Goal: Task Accomplishment & Management: Complete application form

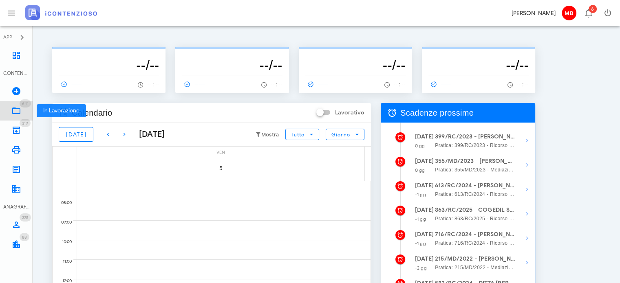
click at [20, 111] on icon at bounding box center [16, 111] width 10 height 10
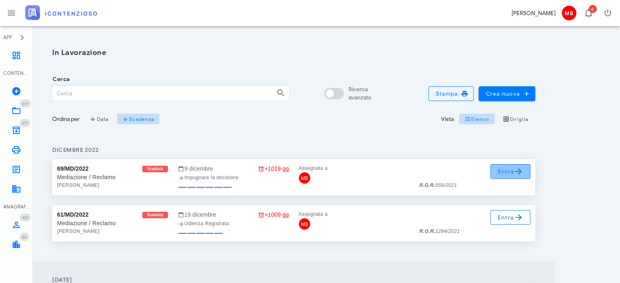
click at [503, 172] on span "Entra" at bounding box center [511, 172] width 27 height 10
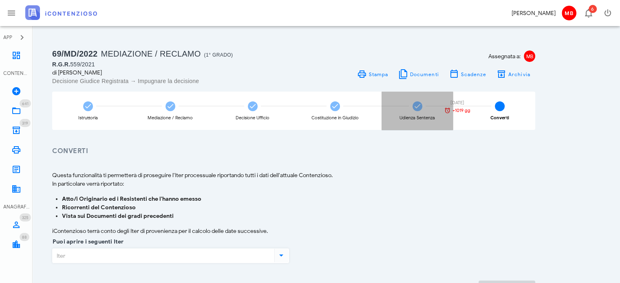
click at [420, 107] on icon at bounding box center [418, 106] width 8 height 8
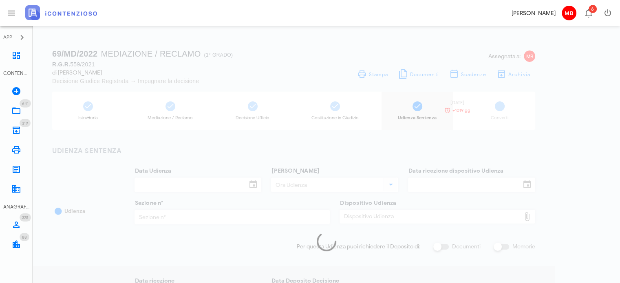
type input "06/05/2022"
type input "09:00"
type input "15/03/2022"
type input "2"
checkbox input "true"
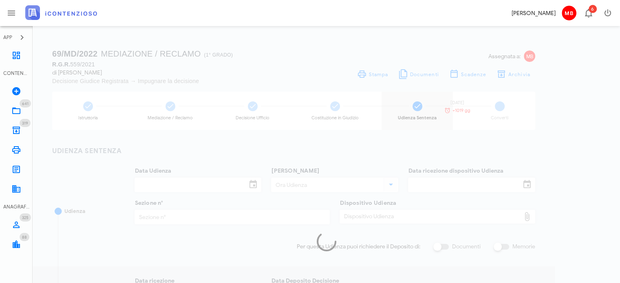
checkbox input "true"
type input "09/05/2022"
type input "446"
type input "2022"
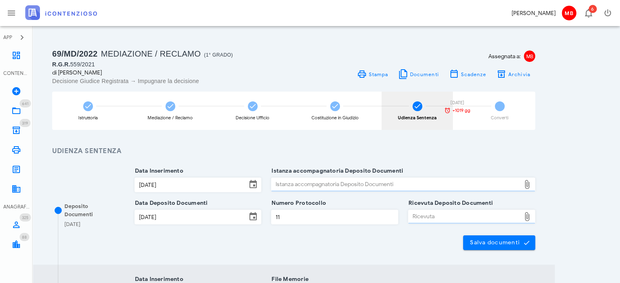
type input "Favorevole"
type input "Sentenza"
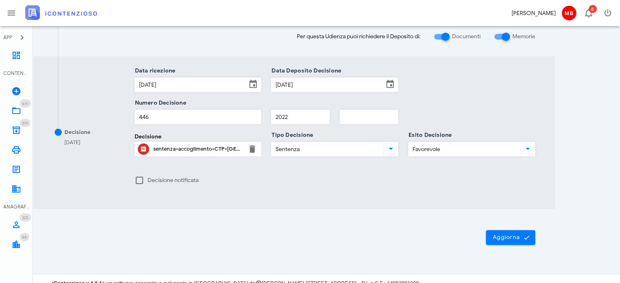
scroll to position [436, 0]
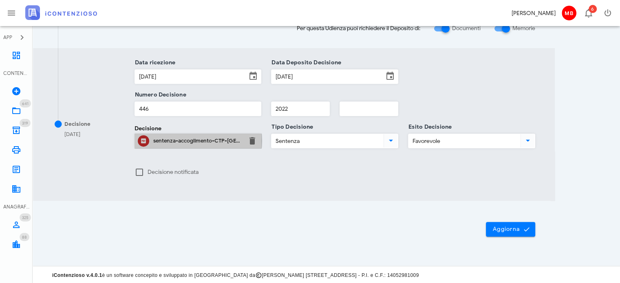
click at [224, 140] on div "sentenza-accoglimento-CTP-Ragusa-acc.imu.pdf" at bounding box center [198, 141] width 90 height 7
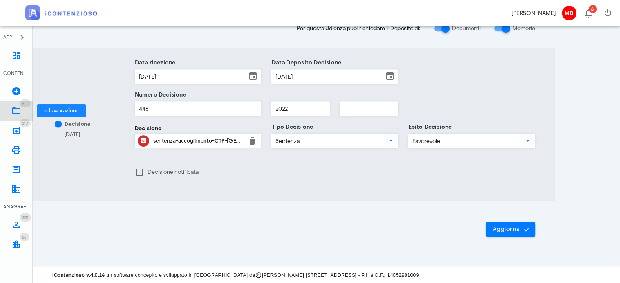
click at [10, 111] on link "641 In Lavorazione 641" at bounding box center [16, 111] width 33 height 20
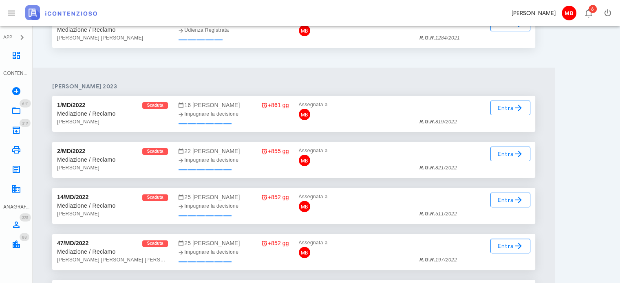
scroll to position [286, 0]
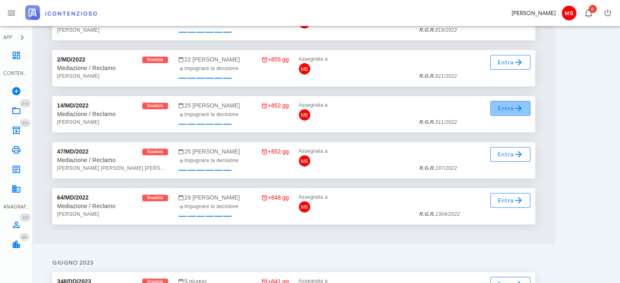
click at [499, 106] on span "Entra" at bounding box center [511, 109] width 27 height 10
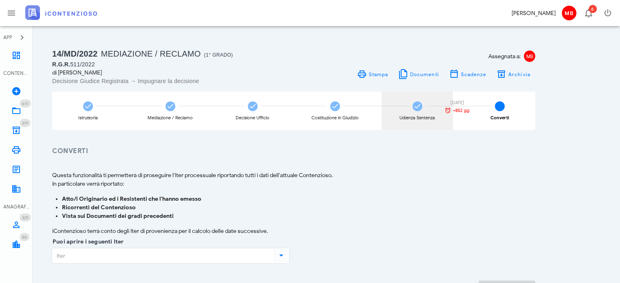
click at [420, 102] on icon at bounding box center [418, 106] width 8 height 8
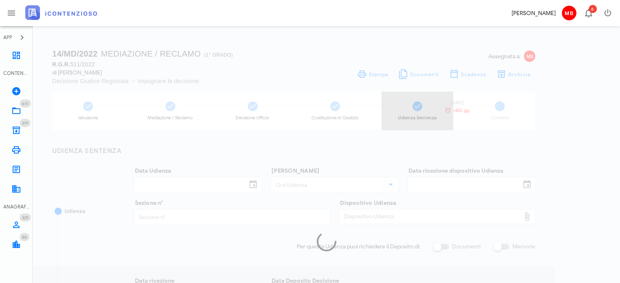
type input "[DATE]"
type input "09:00"
type input "08/06/2022"
type input "5"
checkbox input "true"
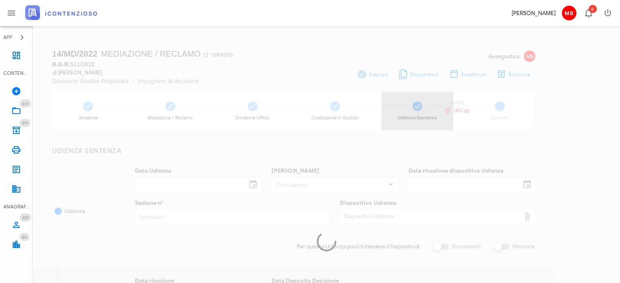
type input "25/11/2022"
type input "1659"
type input "2022"
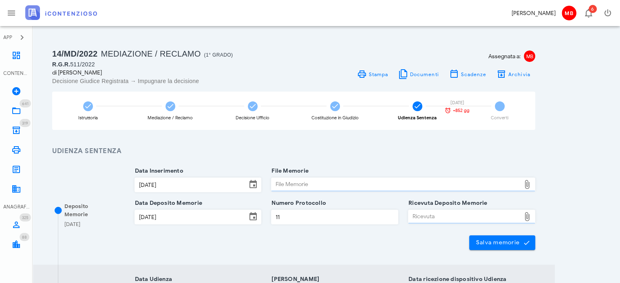
type input "Sentenza"
type input "Favorevole"
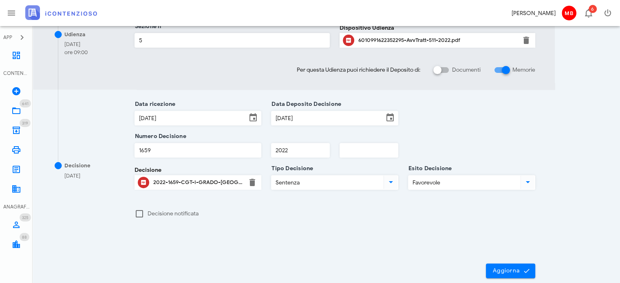
scroll to position [328, 0]
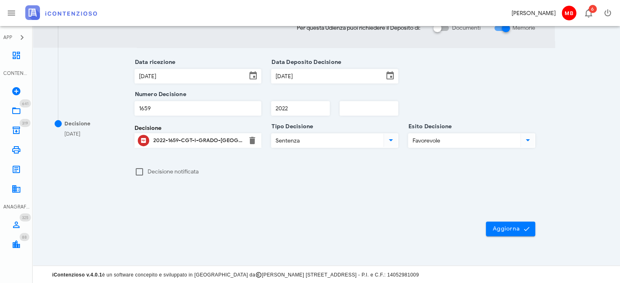
click at [211, 142] on div "2022-1659-CGT-I-GRADO-LECCE.pdf" at bounding box center [198, 140] width 90 height 7
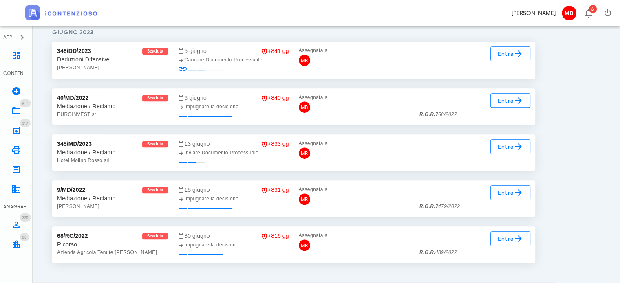
scroll to position [530, 0]
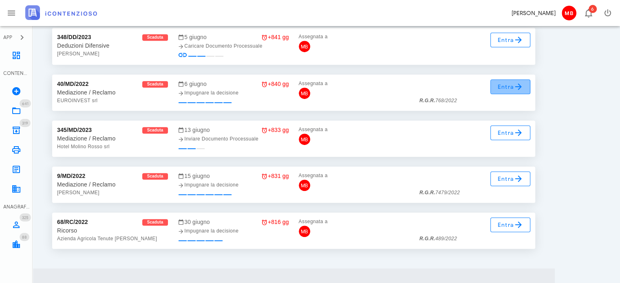
click at [514, 84] on icon at bounding box center [519, 87] width 10 height 10
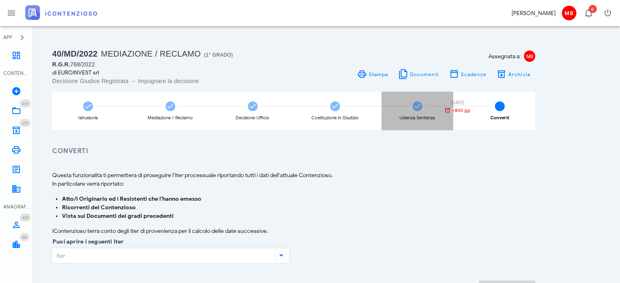
click at [421, 106] on icon at bounding box center [418, 106] width 8 height 8
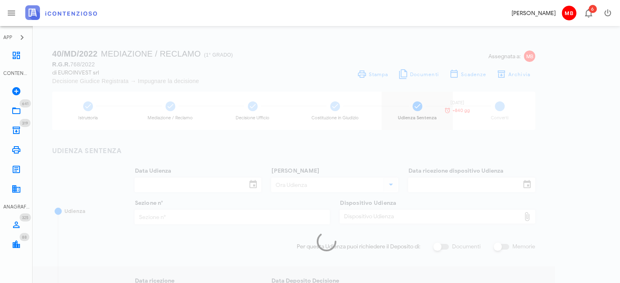
type input "[DATE]"
type input "09:30"
type input "04/10/2022"
type input "3"
checkbox input "true"
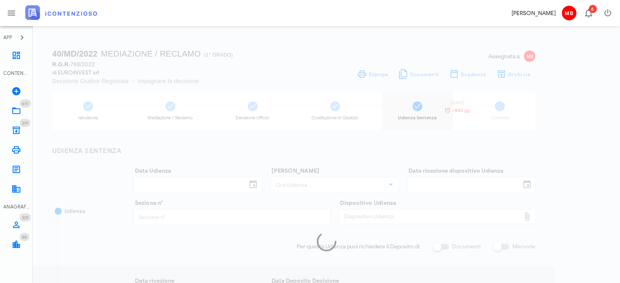
checkbox input "true"
type input "15/12/2022"
type input "06/12/2022"
type input "1498"
type input "2022"
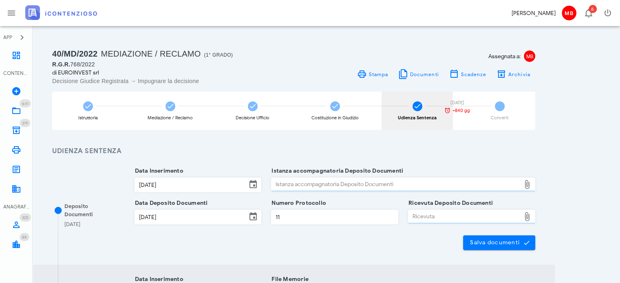
type input "Sentenza"
type input "Favorevole"
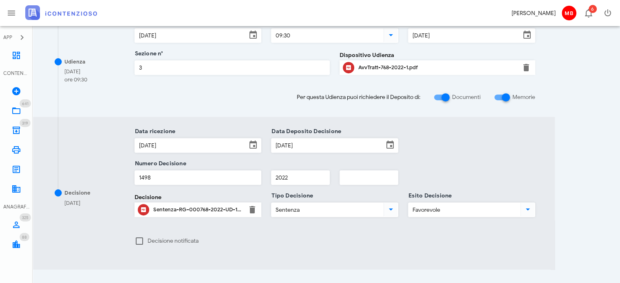
scroll to position [367, 0]
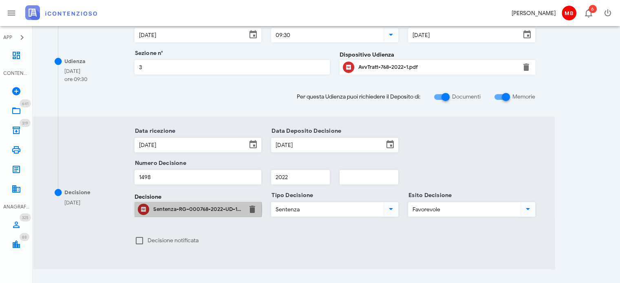
click at [212, 210] on div "Sentenza-RG-000768-2022-UD-17112022.pdf" at bounding box center [198, 209] width 90 height 7
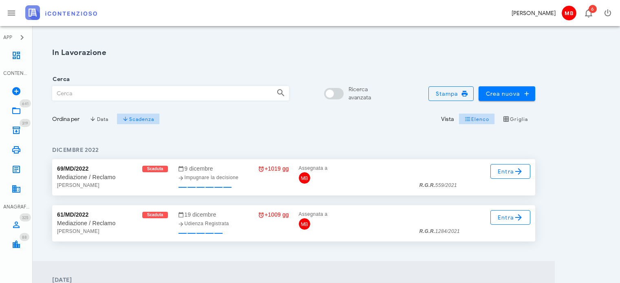
scroll to position [530, 0]
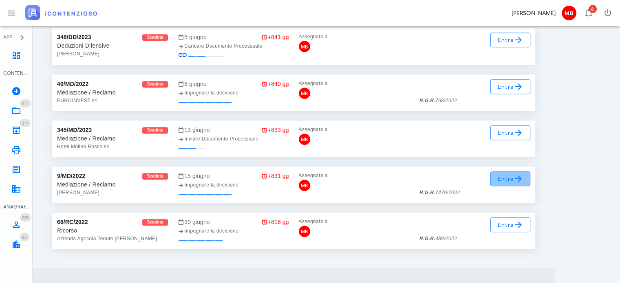
click at [512, 181] on span "Entra" at bounding box center [511, 179] width 27 height 10
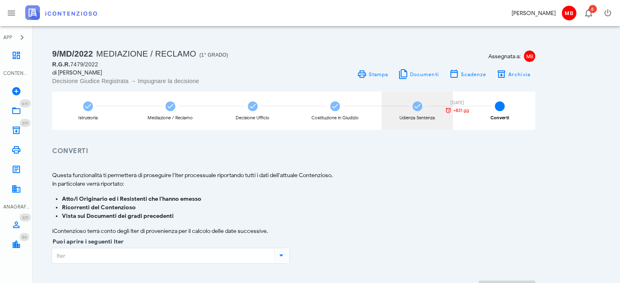
click at [424, 107] on div "Udienza Sentenza 15/06/2023 +831 gg" at bounding box center [417, 111] width 71 height 38
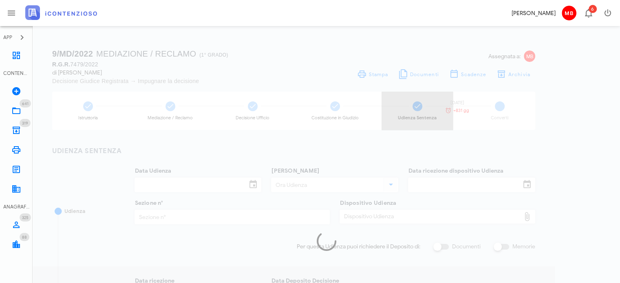
type input "30/11/2022"
type input "09:00"
type input "30/11/2022"
type input "12"
type input "21/12/2022"
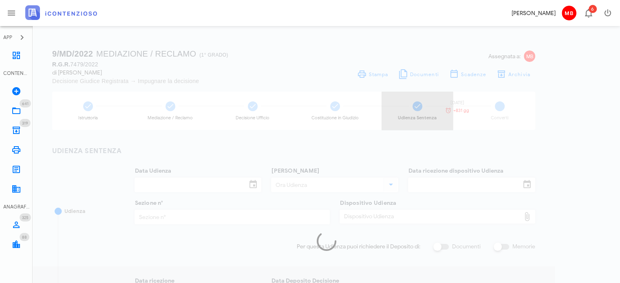
type input "15/12/2022"
type input "14419"
type input "2022"
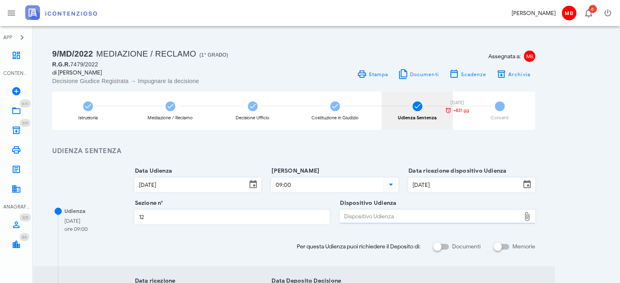
type input "Sentenza"
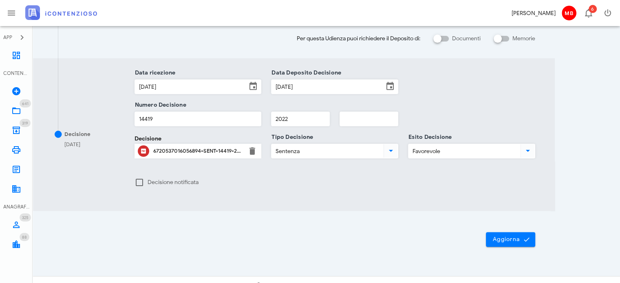
scroll to position [219, 0]
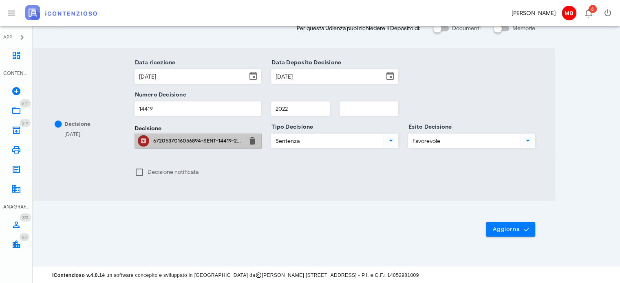
click at [206, 139] on div "6720537016056894-SENT-14419-22.pdf" at bounding box center [198, 141] width 90 height 7
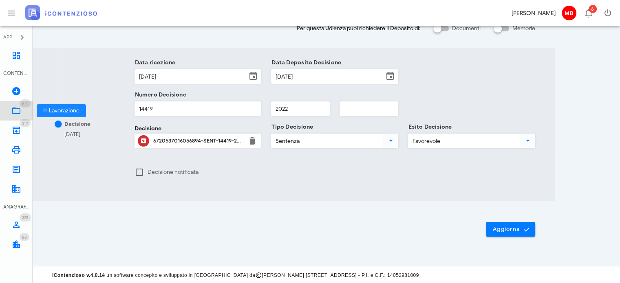
click at [20, 109] on icon at bounding box center [16, 111] width 10 height 10
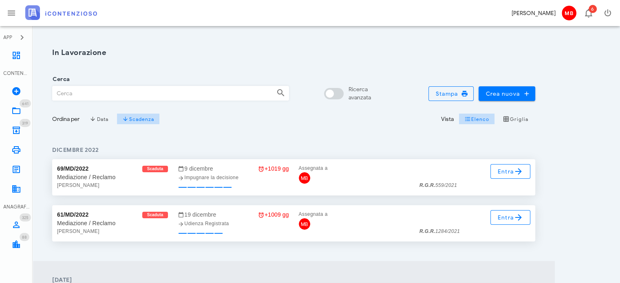
click at [128, 93] on input "Cerca" at bounding box center [161, 93] width 217 height 14
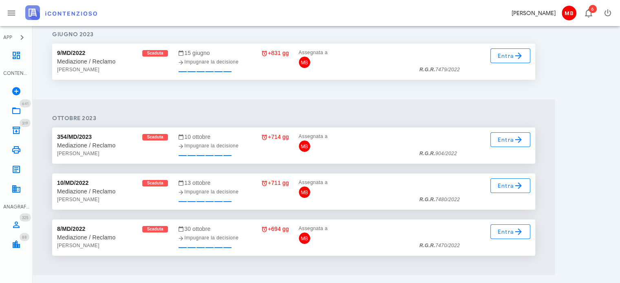
scroll to position [105, 0]
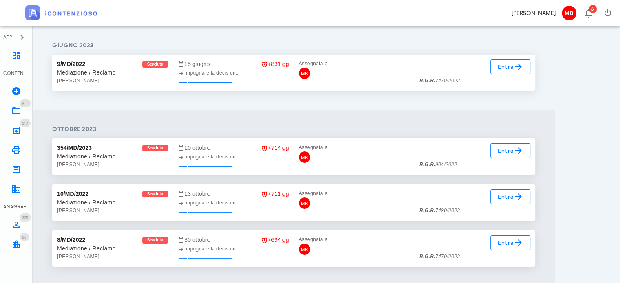
type input "tosatti"
click at [514, 68] on icon at bounding box center [519, 67] width 10 height 10
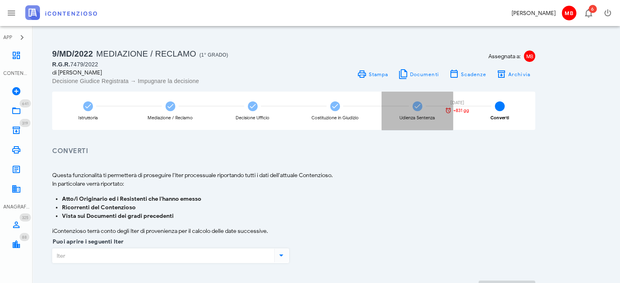
click at [418, 111] on span at bounding box center [418, 107] width 10 height 10
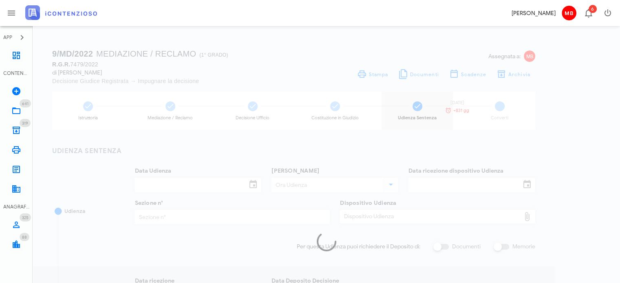
type input "30/11/2022"
type input "09:00"
type input "30/11/2022"
type input "12"
type input "21/12/2022"
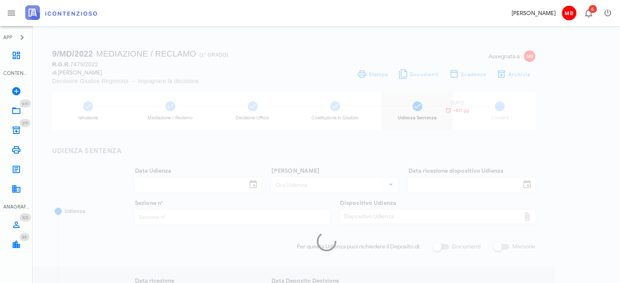
type input "15/12/2022"
type input "14419"
type input "2022"
type input "Sentenza"
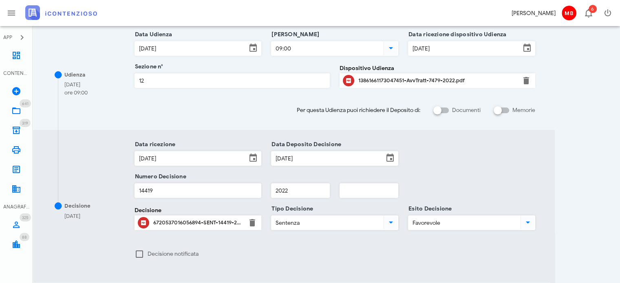
scroll to position [204, 0]
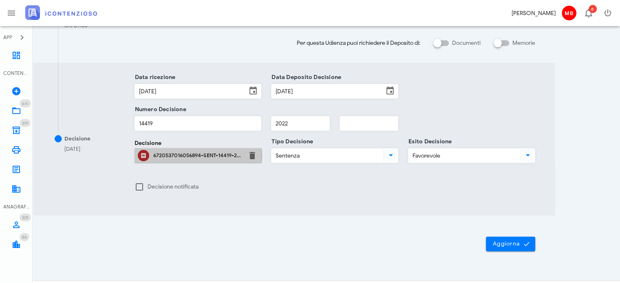
click at [204, 155] on div "6720537016056894-SENT-14419-22.pdf" at bounding box center [198, 156] width 90 height 7
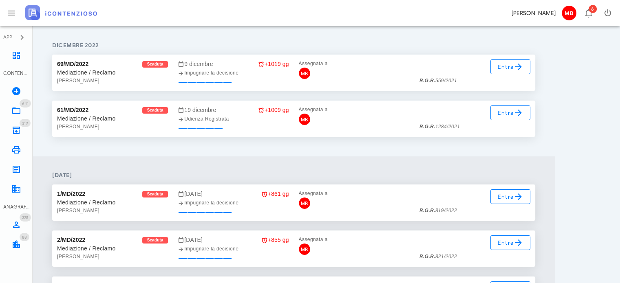
scroll to position [40, 0]
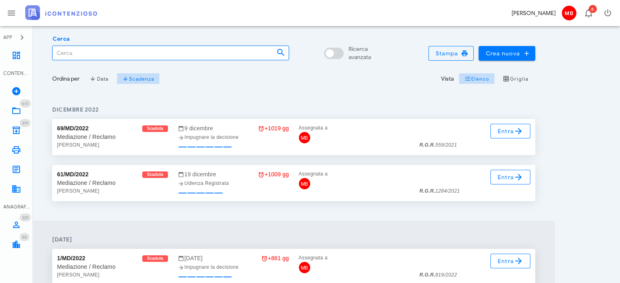
click at [116, 58] on input "Cerca" at bounding box center [161, 53] width 217 height 14
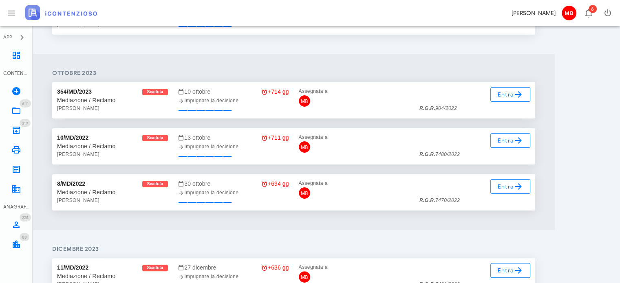
scroll to position [163, 0]
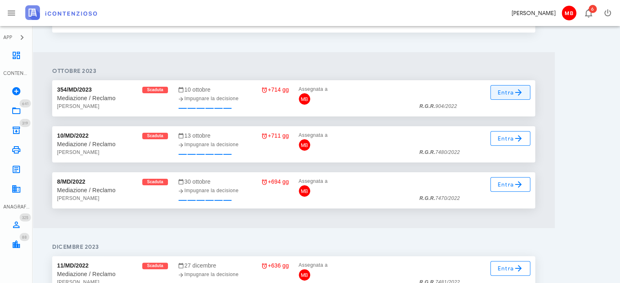
type input "tosatti"
click at [514, 95] on icon at bounding box center [519, 93] width 10 height 10
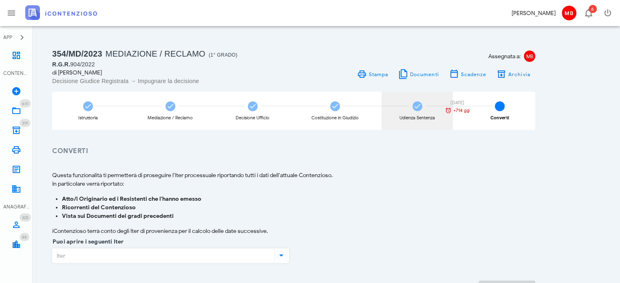
click at [422, 111] on div "Udienza Sentenza 10/10/2023 +714 gg" at bounding box center [417, 111] width 71 height 38
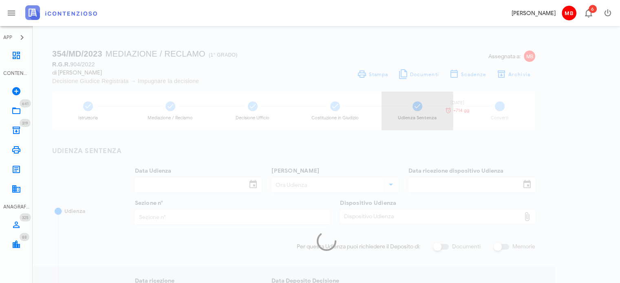
type input "20/02/2023"
type input "09:00"
type input "02/01/2023"
type input "10"
type input "10/03/2023"
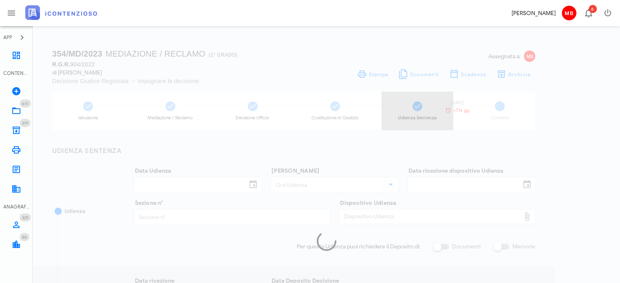
type input "10/03/2023"
type input "3225"
type input "2023"
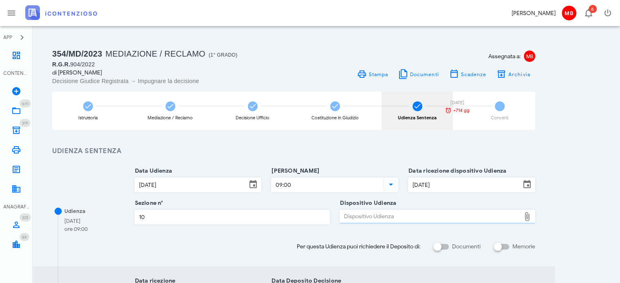
type input "Sentenza"
type input "Favorevole"
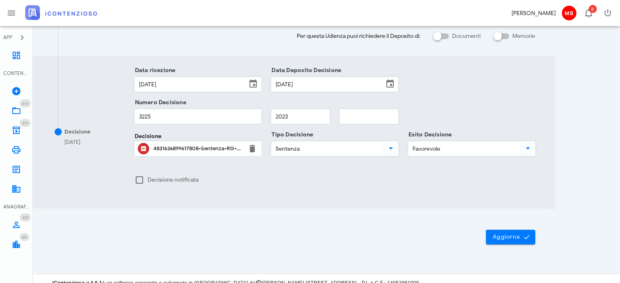
scroll to position [219, 0]
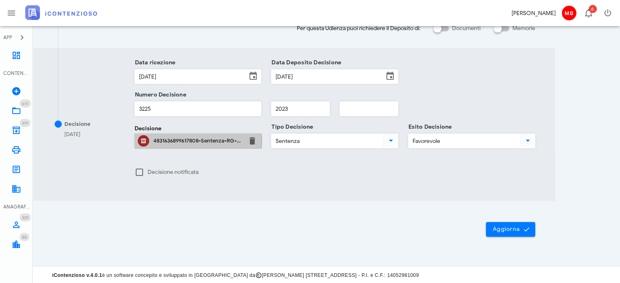
click at [204, 138] on div "4831636899617808-Sentenza-RG-000904-2022-UD-20022023-1.pdf" at bounding box center [198, 141] width 90 height 7
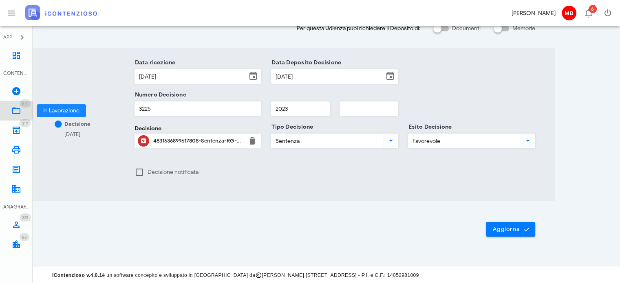
click at [20, 109] on icon at bounding box center [16, 111] width 10 height 10
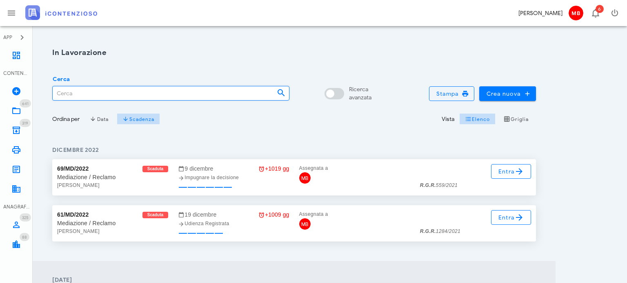
click at [98, 91] on input "Cerca" at bounding box center [161, 93] width 217 height 14
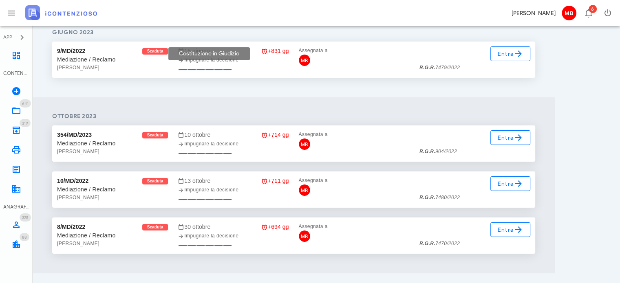
scroll to position [122, 0]
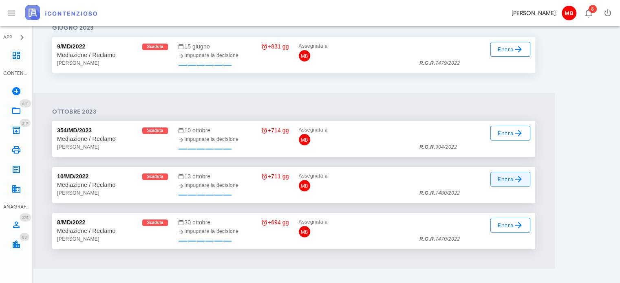
type input "tosatti"
click at [509, 179] on span "Entra" at bounding box center [511, 180] width 27 height 10
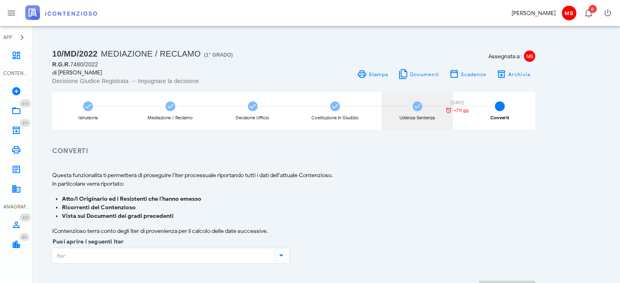
click at [417, 111] on span at bounding box center [418, 107] width 10 height 10
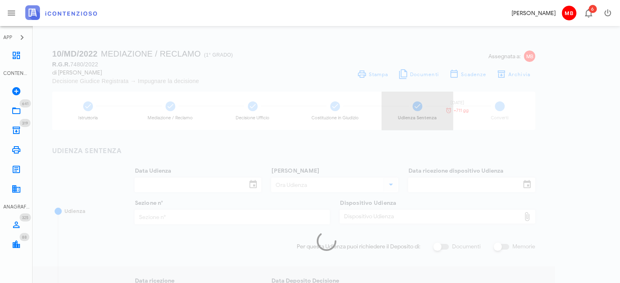
type input "[DATE]"
type input "09:30"
type input "[DATE]"
type input "20"
type input "[DATE]"
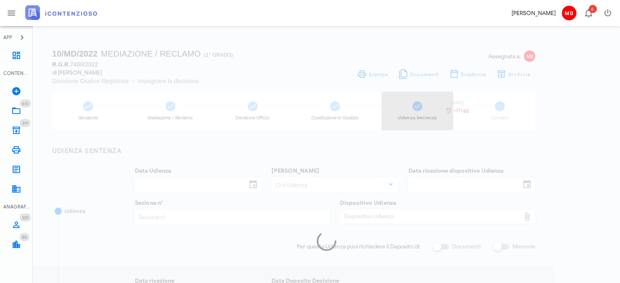
type input "[DATE]"
type input "3333"
type input "2023"
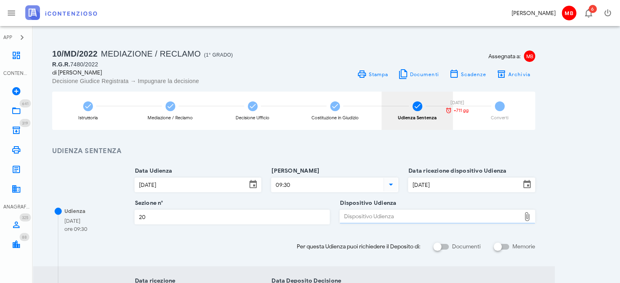
type input "Sentenza"
type input "Favorevole"
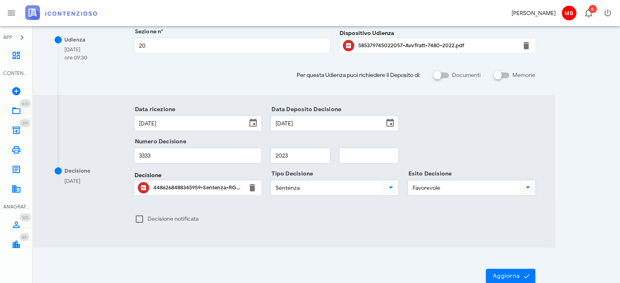
scroll to position [219, 0]
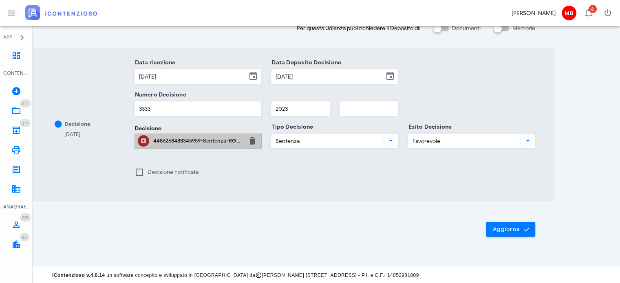
click at [219, 142] on div "4486268488345959-Sentenza-RG-007480-2022-UD-07032023-2.pdf" at bounding box center [198, 141] width 90 height 7
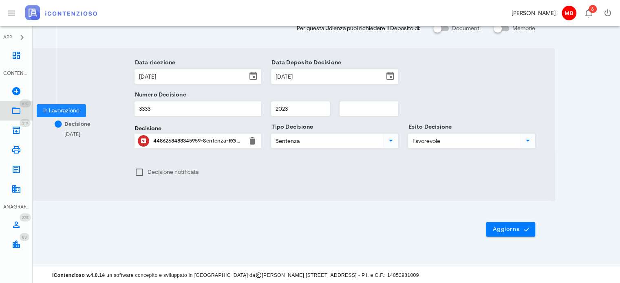
click at [16, 112] on icon at bounding box center [16, 111] width 10 height 10
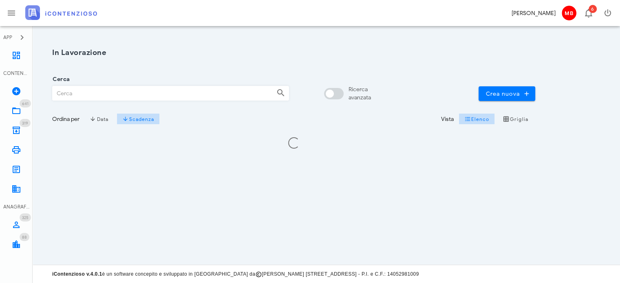
click at [89, 92] on input "Cerca" at bounding box center [161, 93] width 217 height 14
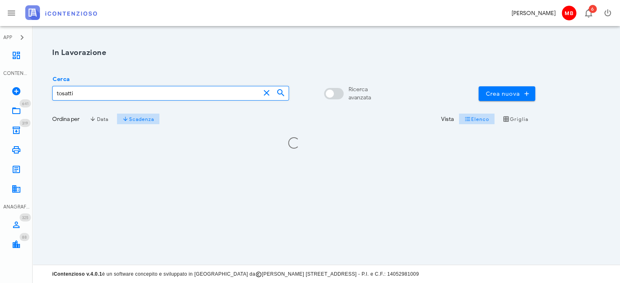
type input "tosatti"
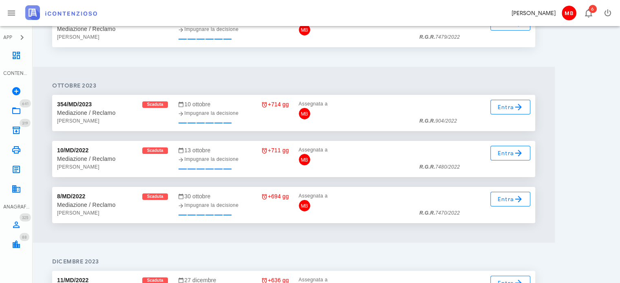
scroll to position [163, 0]
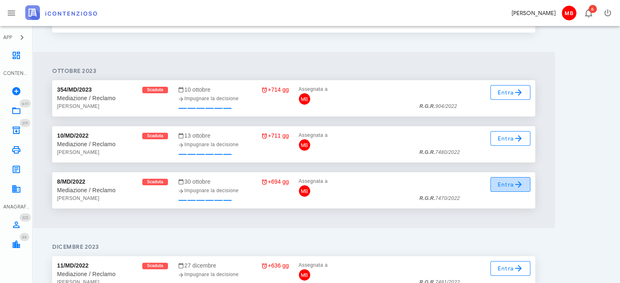
click at [501, 183] on span "Entra" at bounding box center [511, 185] width 27 height 10
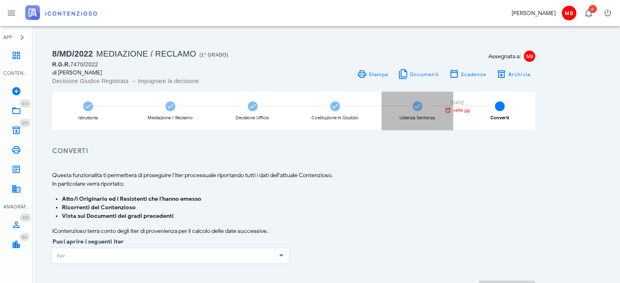
click at [425, 105] on div "Udienza Sentenza [DATE] +694 gg" at bounding box center [417, 111] width 71 height 38
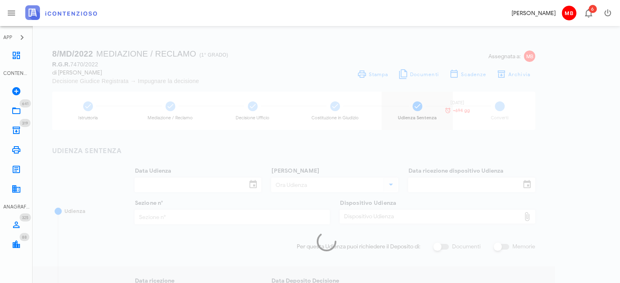
type input "[DATE]"
type input "10:00"
type input "[DATE]"
type input "39"
type input "[DATE]"
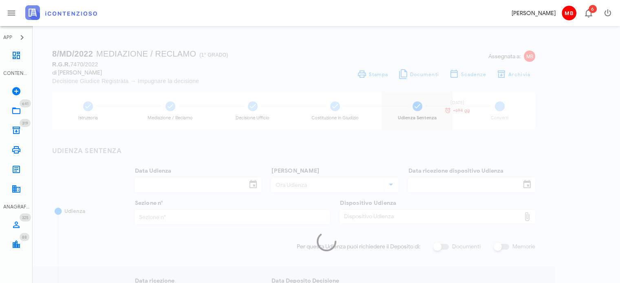
type input "[DATE]"
type input "4072"
type input "2023"
type input "Sentenza"
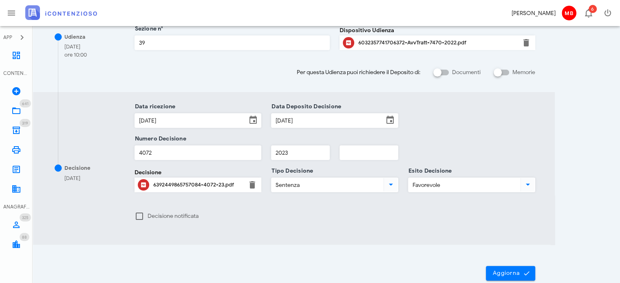
scroll to position [219, 0]
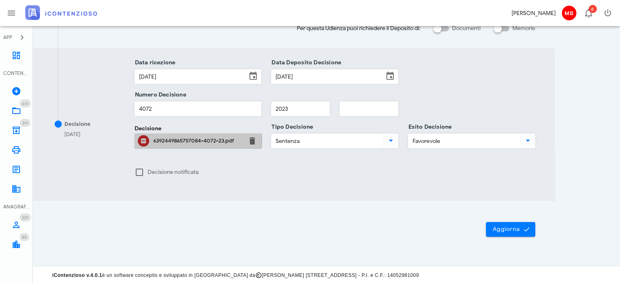
click at [220, 138] on div "6392449865757084-4072-23.pdf" at bounding box center [198, 141] width 90 height 7
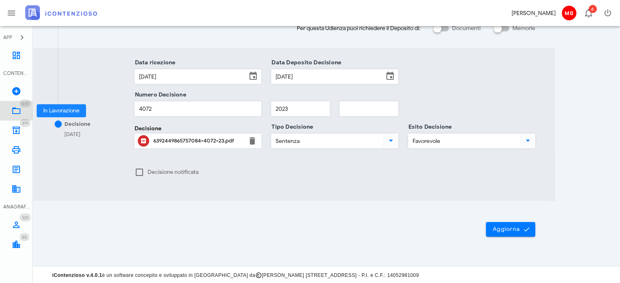
click at [16, 111] on icon at bounding box center [16, 111] width 10 height 10
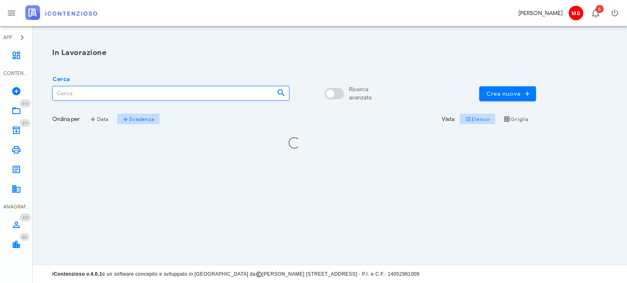
click at [91, 93] on input "Cerca" at bounding box center [161, 93] width 217 height 14
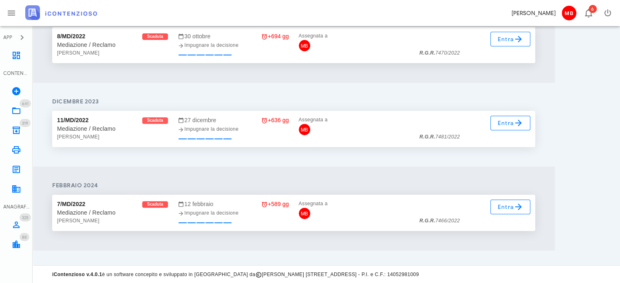
scroll to position [268, 0]
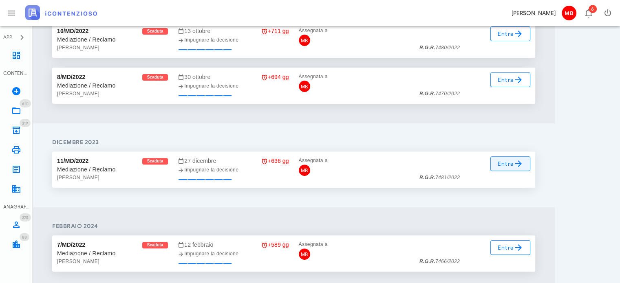
type input "tosatti"
click at [511, 167] on span "Entra" at bounding box center [511, 164] width 27 height 10
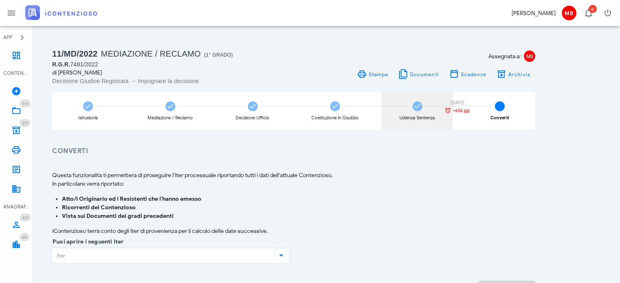
click at [423, 108] on div "Udienza Sentenza [DATE] +636 gg" at bounding box center [417, 111] width 71 height 38
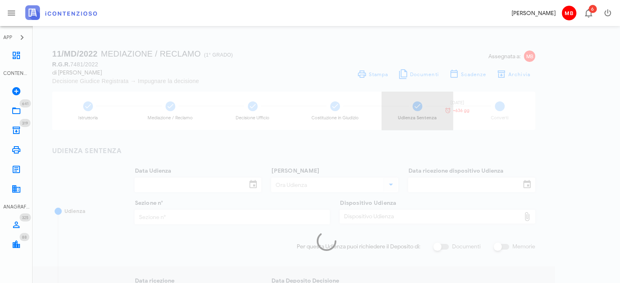
type input "[DATE]"
type input "09:00"
type input "[DATE]"
type input "7"
type input "[DATE]"
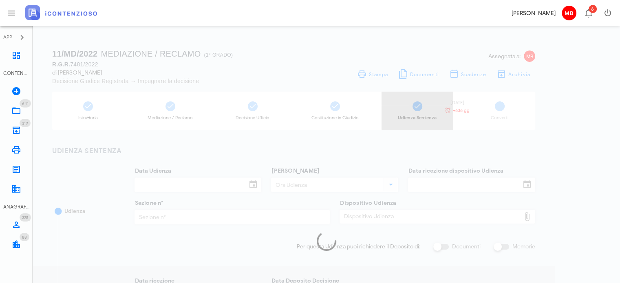
type input "[DATE]"
type input "7194"
type input "2023"
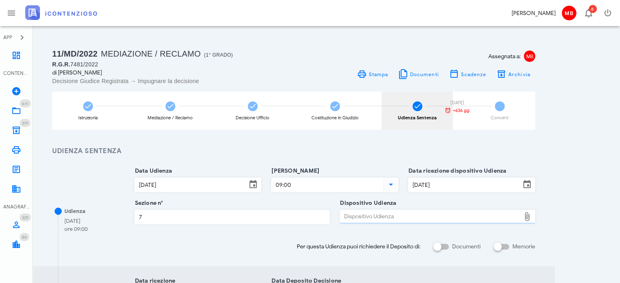
type input "Sentenza"
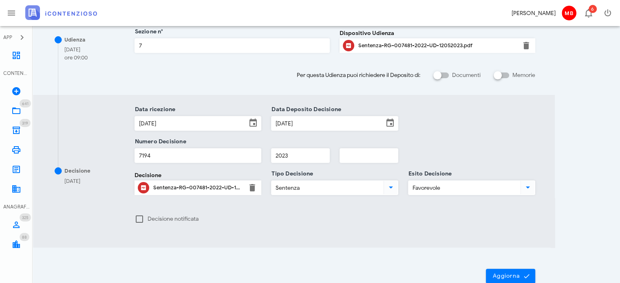
scroll to position [204, 0]
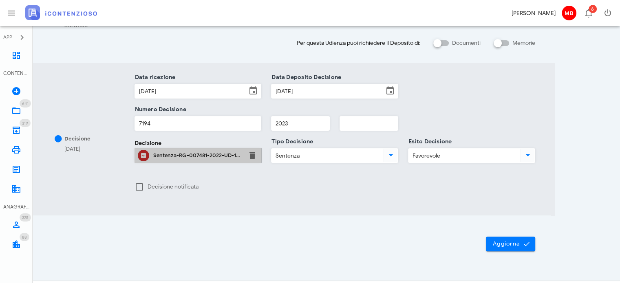
click at [215, 156] on div "Sentenza-RG-007481-2022-UD-12052023.pdf" at bounding box center [198, 156] width 90 height 7
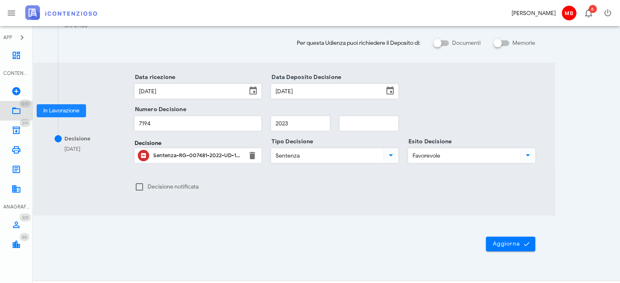
click at [15, 112] on icon at bounding box center [16, 111] width 10 height 10
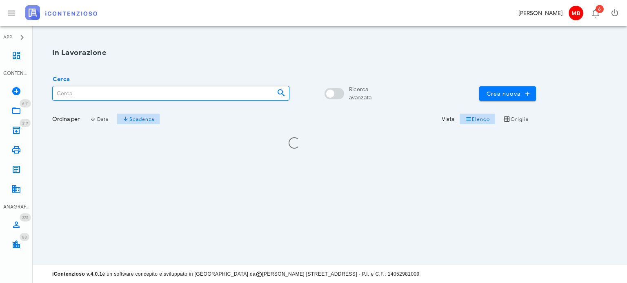
click at [94, 87] on input "Cerca" at bounding box center [161, 93] width 217 height 14
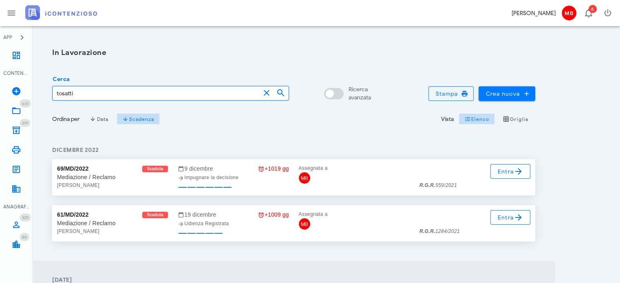
type input "tosatti"
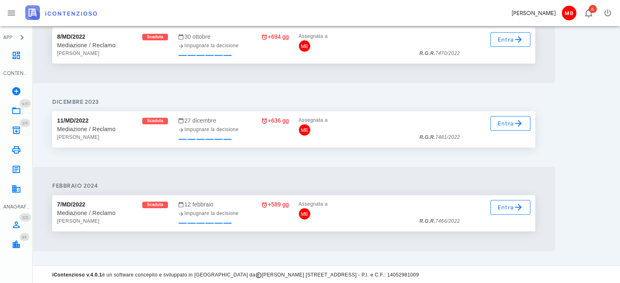
scroll to position [268, 0]
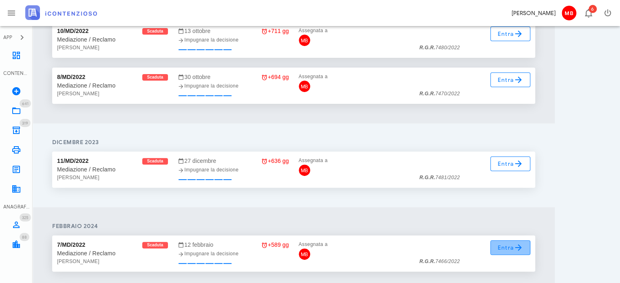
click at [516, 250] on icon at bounding box center [519, 248] width 10 height 10
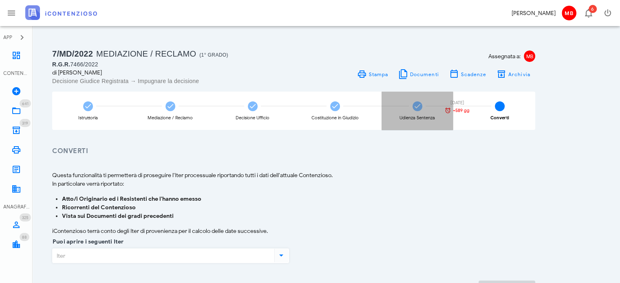
click at [416, 102] on icon at bounding box center [418, 106] width 8 height 8
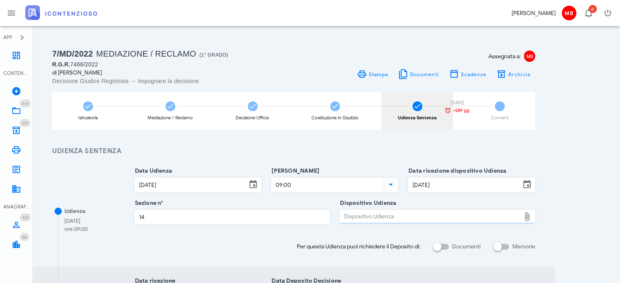
type input "Sentenza"
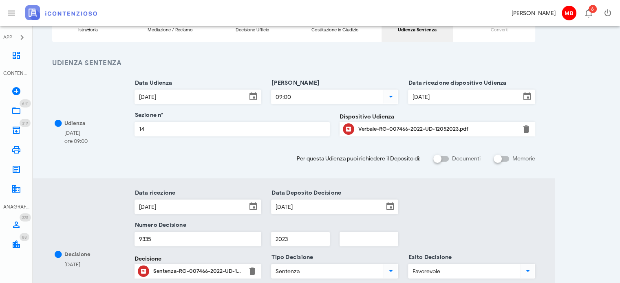
scroll to position [204, 0]
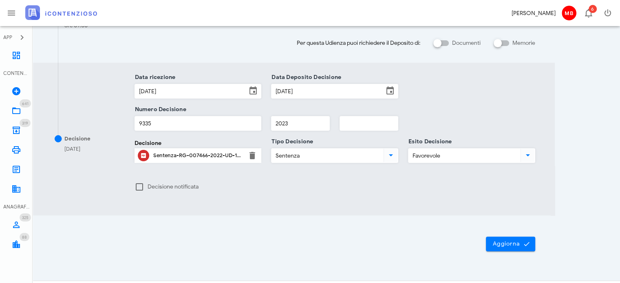
click at [232, 155] on div "Sentenza-RG-007466-2022-UD-12052023-1.pdf" at bounding box center [198, 156] width 90 height 7
